Goal: Task Accomplishment & Management: Use online tool/utility

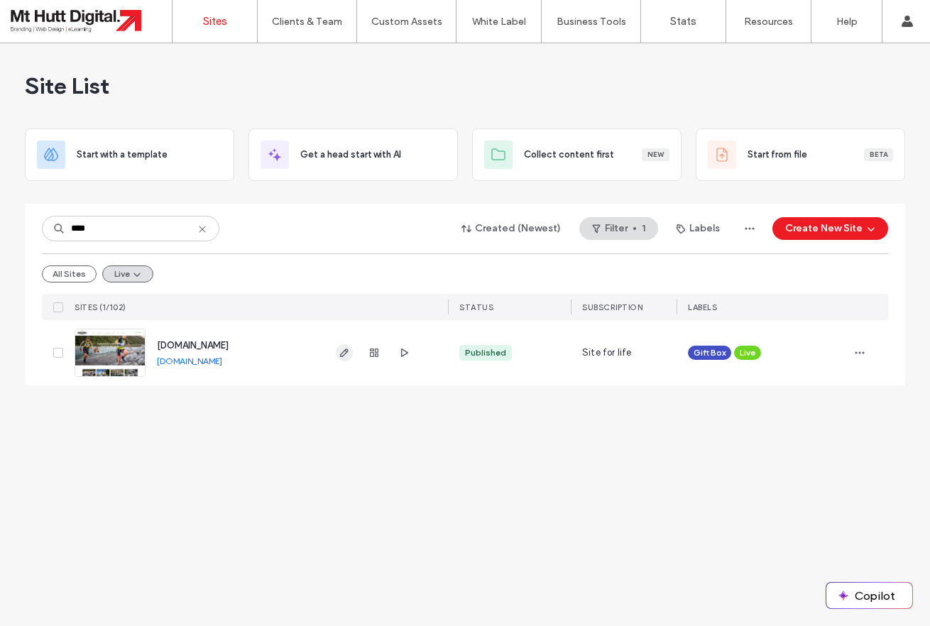
type input "****"
click at [341, 355] on use "button" at bounding box center [344, 353] width 9 height 9
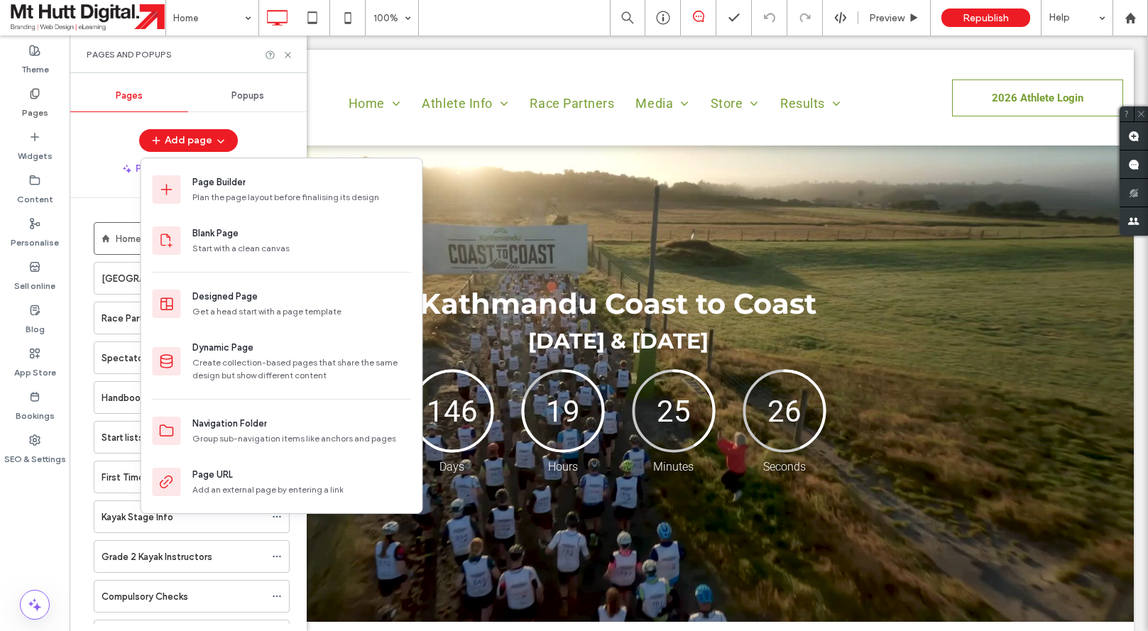
click at [91, 137] on div "Add page" at bounding box center [188, 140] width 237 height 23
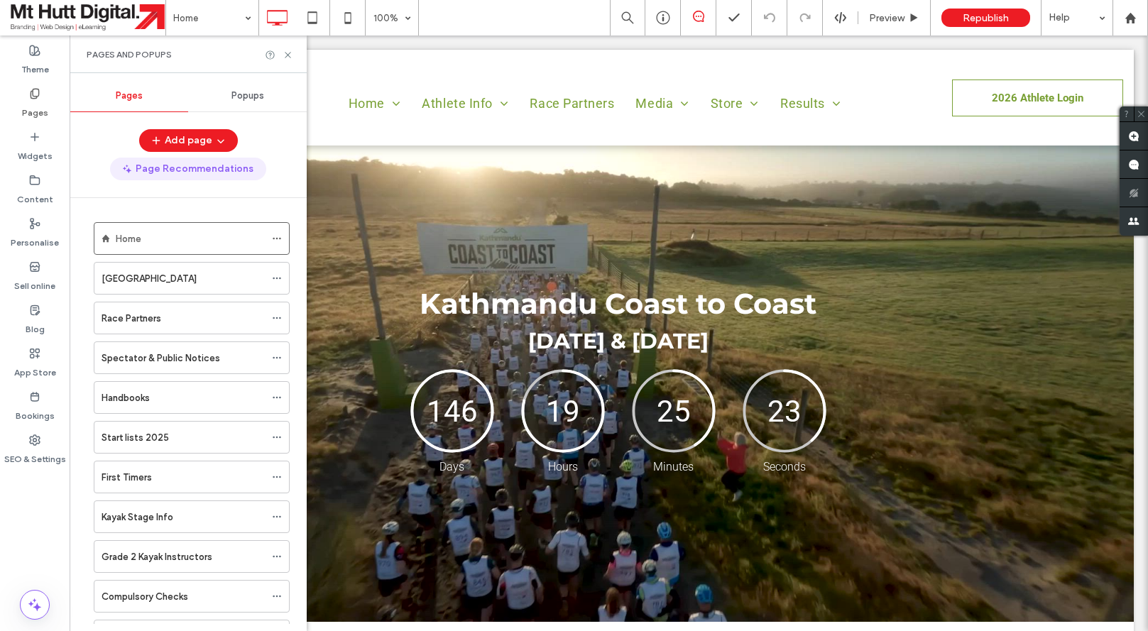
click at [180, 165] on button "Page Recommendations" at bounding box center [188, 169] width 156 height 23
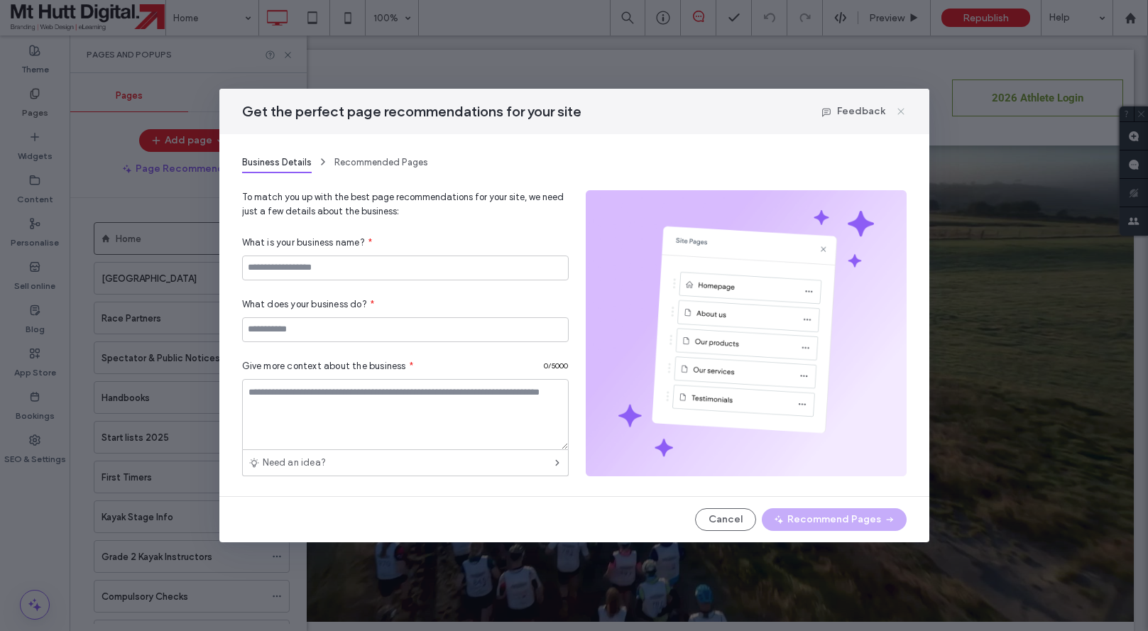
click at [904, 113] on icon at bounding box center [900, 111] width 11 height 11
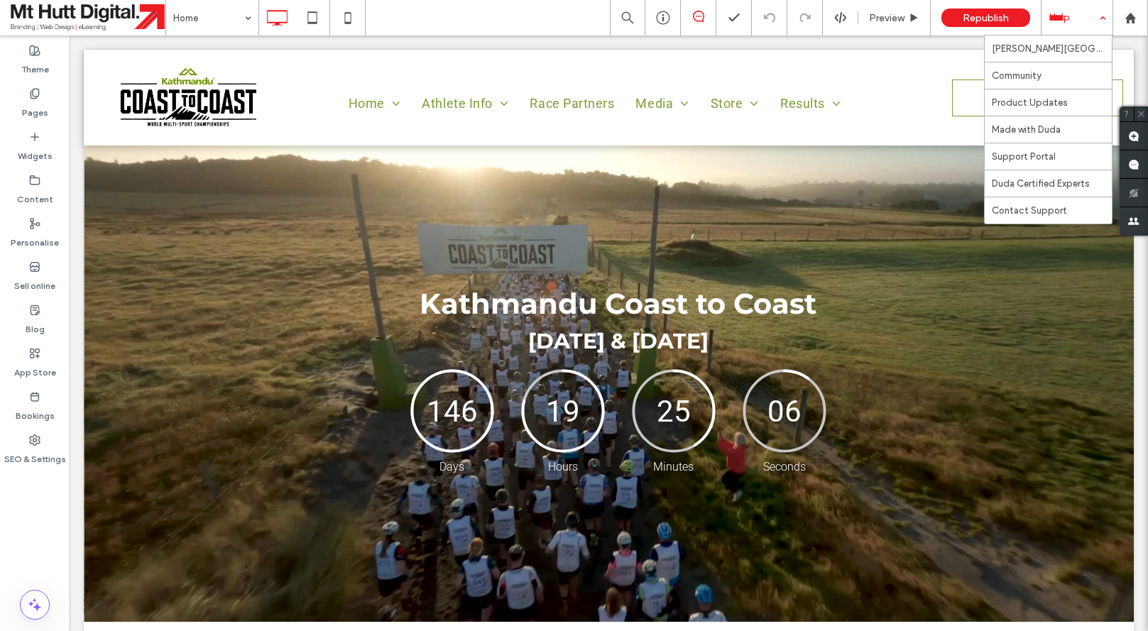
click at [1105, 21] on div at bounding box center [1076, 17] width 71 height 35
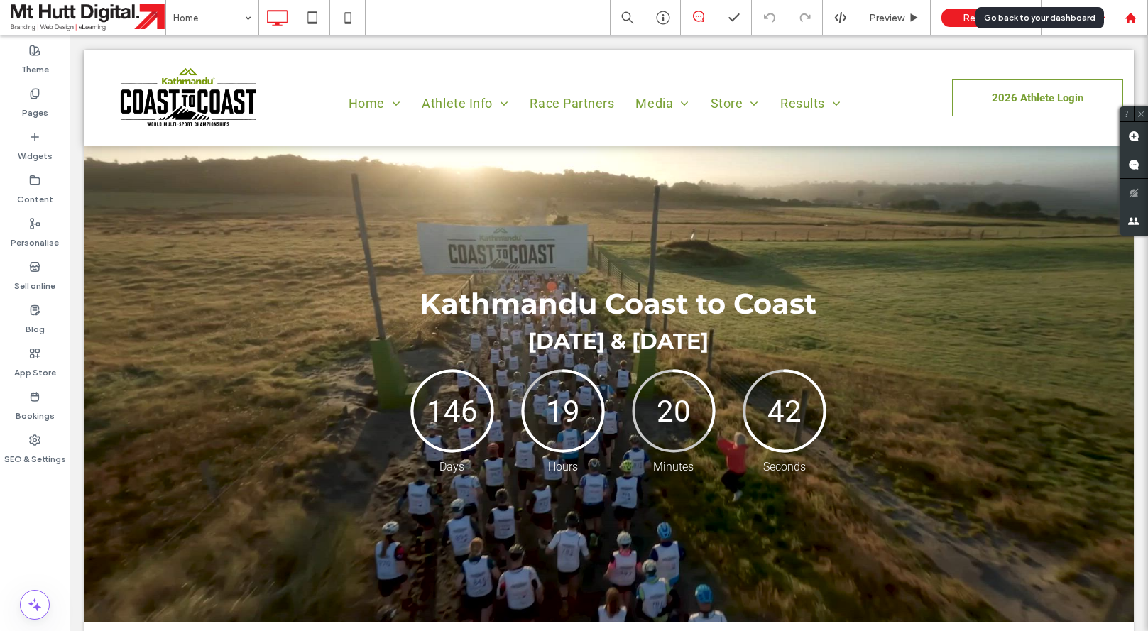
click at [1134, 17] on use at bounding box center [1129, 17] width 11 height 11
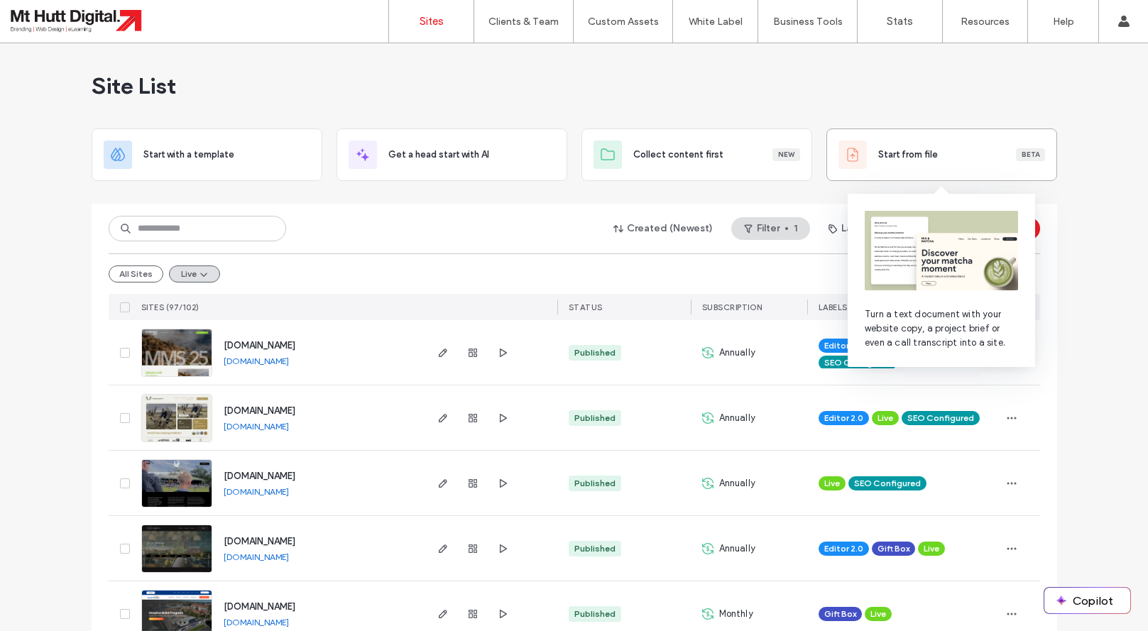
click at [914, 151] on span "Start from file" at bounding box center [908, 155] width 60 height 14
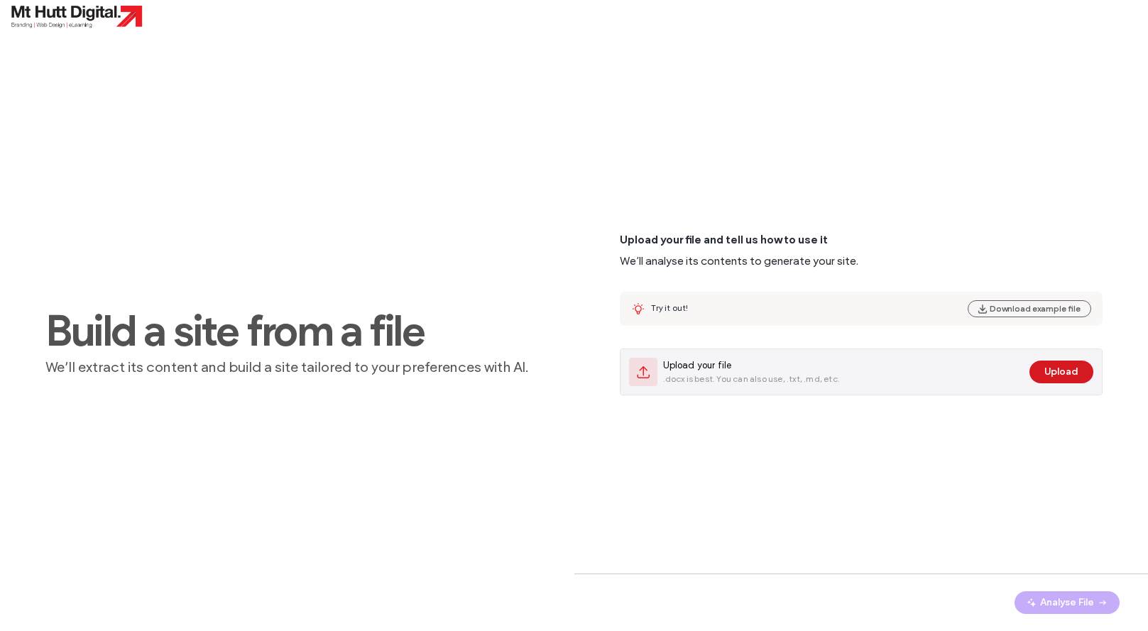
click at [1061, 370] on button "Upload" at bounding box center [1061, 372] width 64 height 23
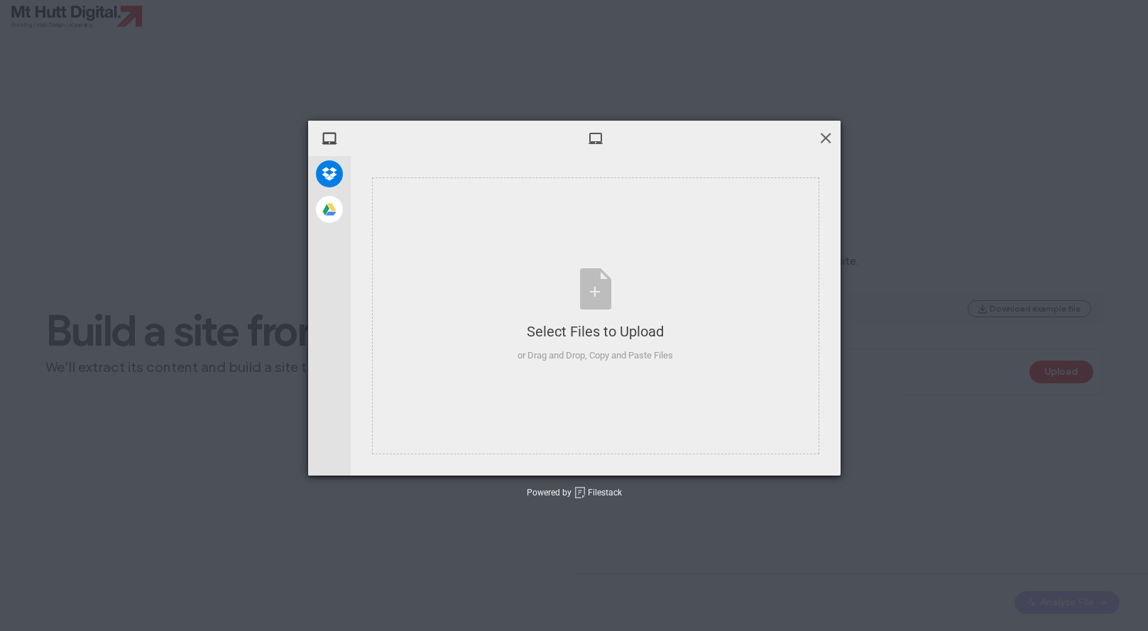
click at [828, 136] on span at bounding box center [826, 138] width 16 height 16
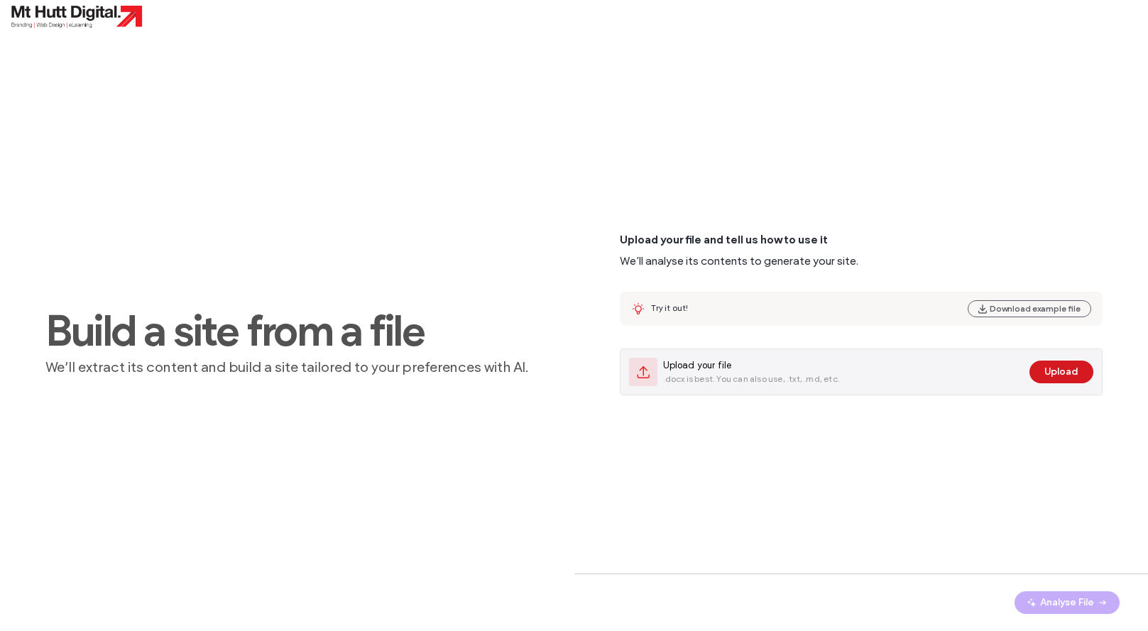
click at [1070, 375] on button "Upload" at bounding box center [1061, 372] width 64 height 23
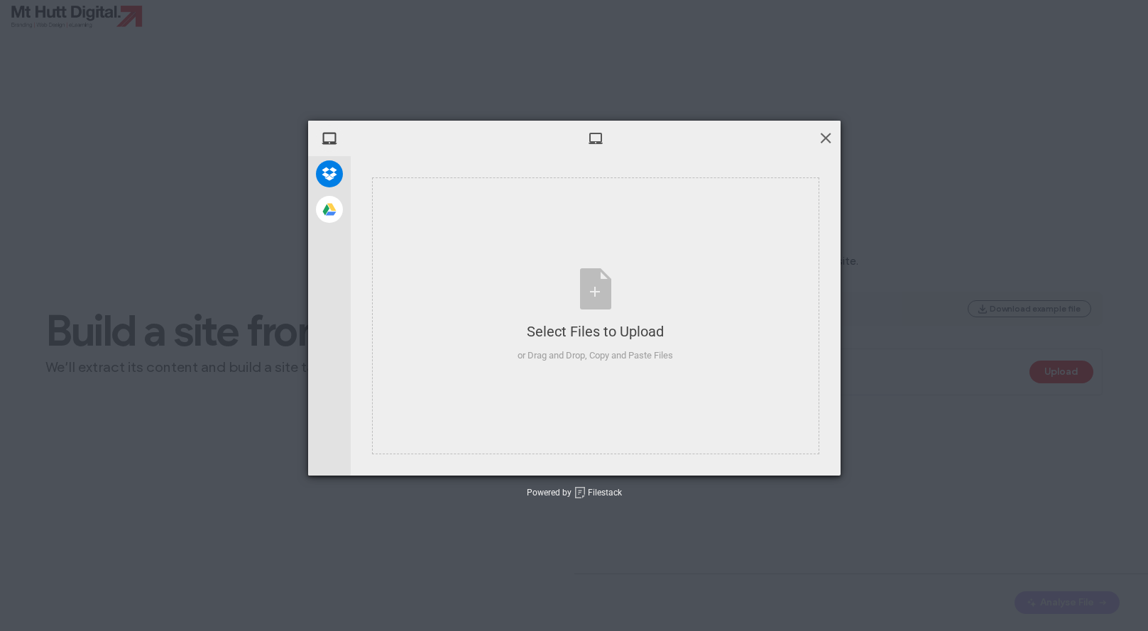
click at [829, 138] on span at bounding box center [826, 138] width 16 height 16
